Goal: Information Seeking & Learning: Learn about a topic

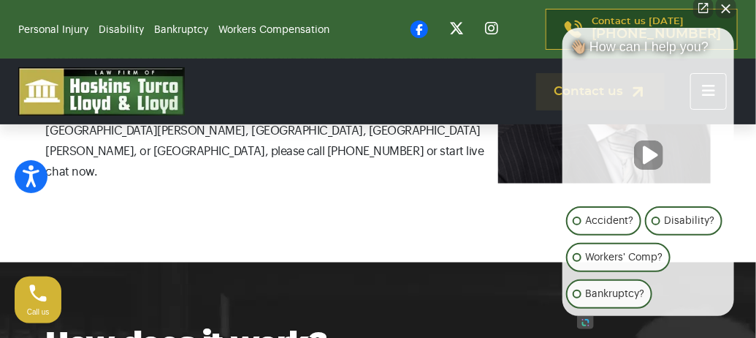
scroll to position [656, 0]
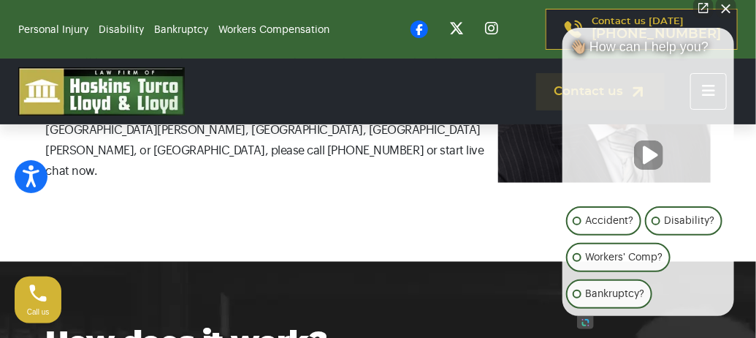
click at [726, 7] on button "Close Intaker Chat Widget" at bounding box center [726, 8] width 20 height 20
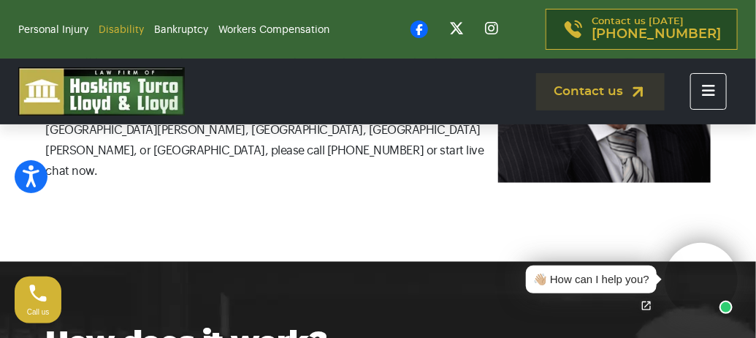
click at [108, 26] on link "Disability" at bounding box center [121, 30] width 45 height 10
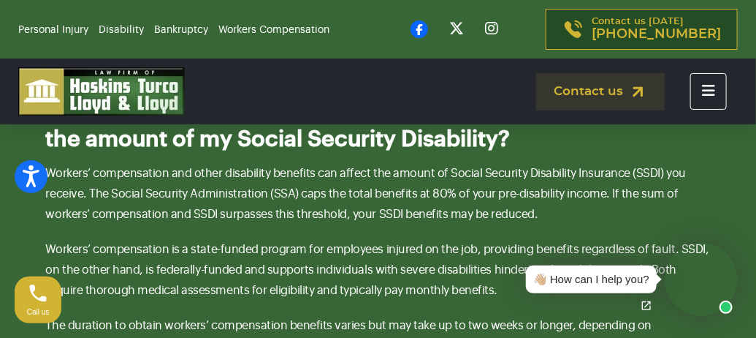
scroll to position [3668, 0]
